Goal: Transaction & Acquisition: Purchase product/service

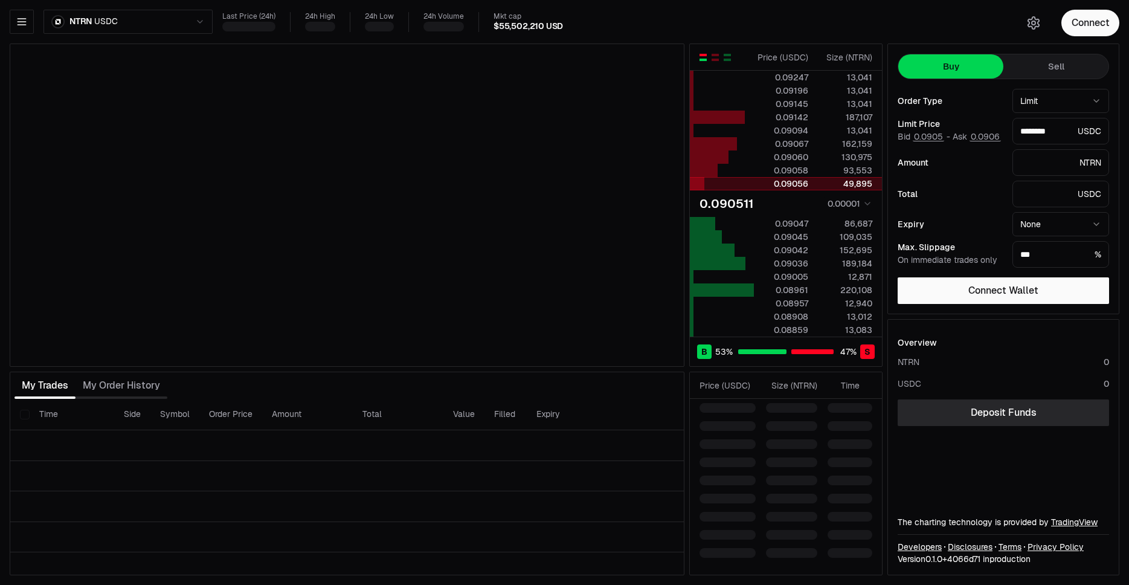
click at [752, 184] on div at bounding box center [722, 184] width 64 height 12
click at [98, 22] on html "Neutron Balance Earn Bridge Orderbook Stake Ecosystem Governance Documentation …" at bounding box center [564, 292] width 1129 height 585
click at [184, 22] on html "Neutron Balance Earn Bridge Orderbook Stake Ecosystem Governance Documentation …" at bounding box center [564, 292] width 1129 height 585
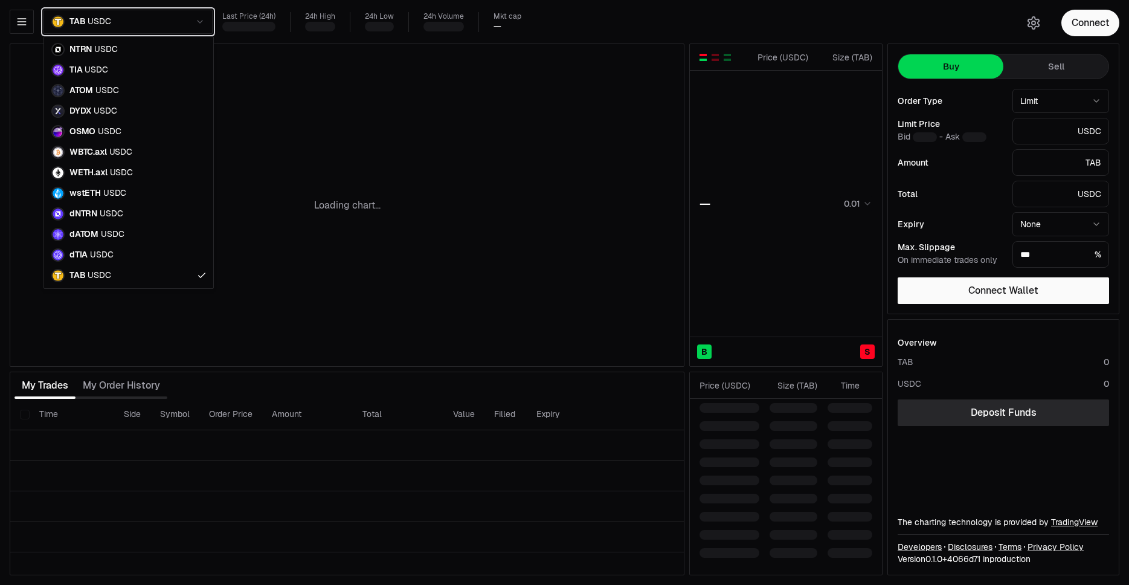
click at [845, 158] on html "Neutron Balance Earn Bridge Orderbook Stake Ecosystem Governance Documentation …" at bounding box center [564, 292] width 1129 height 585
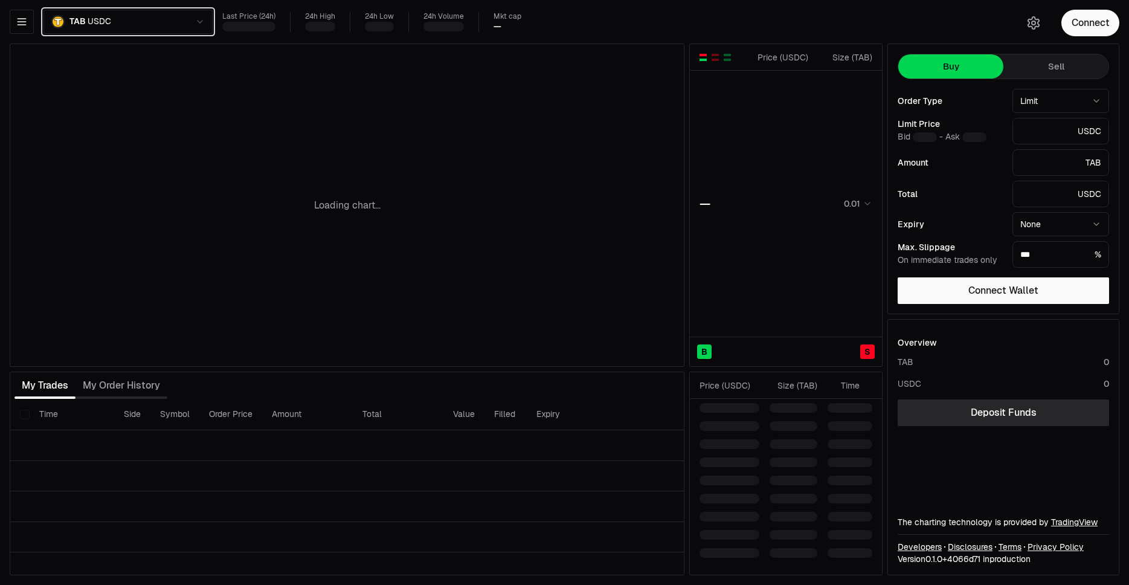
type input "********"
click at [716, 60] on div "Price ( USDC ) Size ( TAB ) — 0.01 B S" at bounding box center [786, 205] width 192 height 322
click at [731, 56] on div "button" at bounding box center [727, 55] width 7 height 2
click at [755, 108] on td at bounding box center [786, 103] width 192 height 13
